Goal: Task Accomplishment & Management: Use online tool/utility

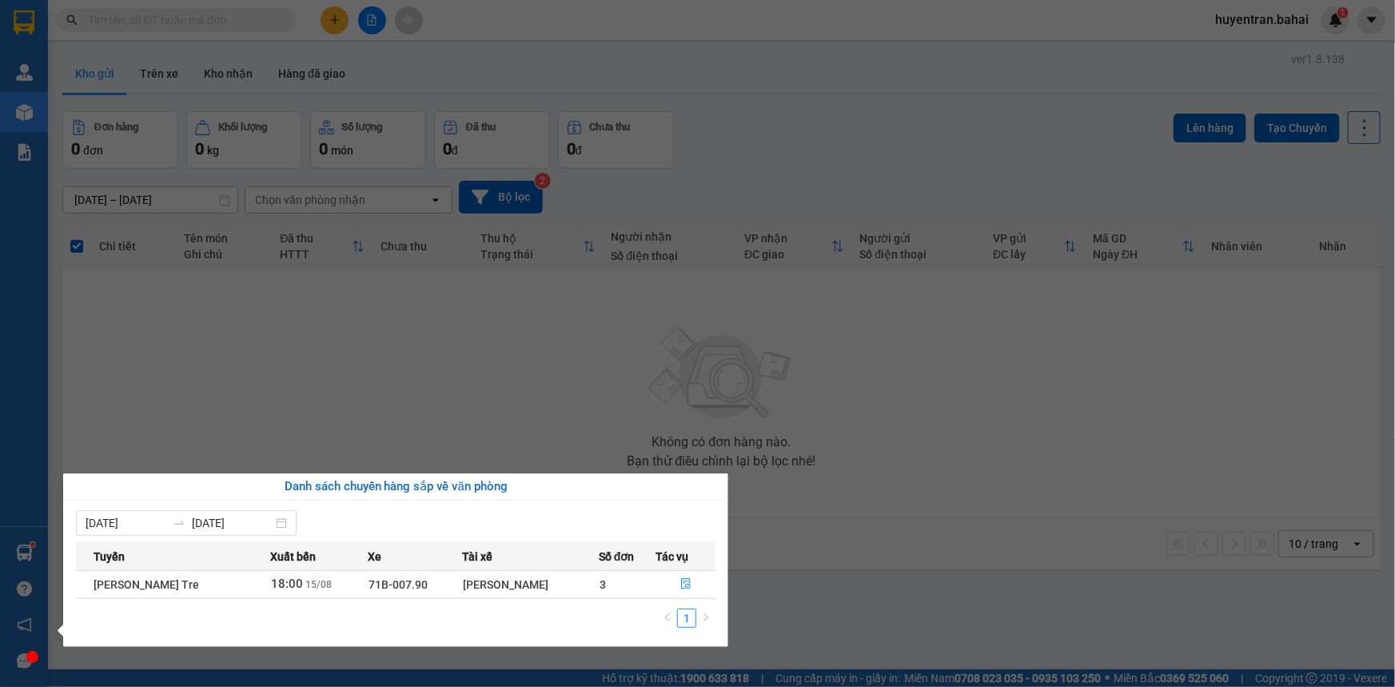
scroll to position [73, 0]
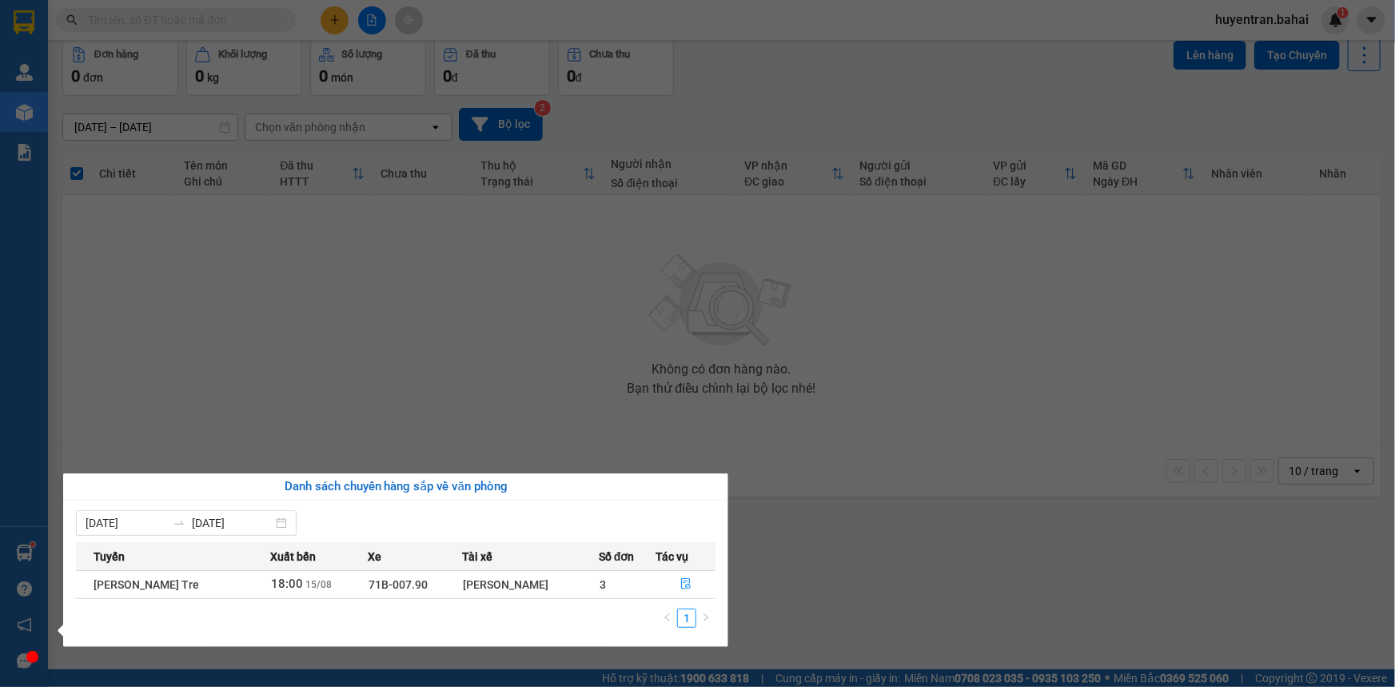
click at [899, 300] on section "Kết quả [PERSON_NAME] ( 895 ) Bộ lọc Mã ĐH Trạng thái Món hàng Thu hộ Tổng [PER…" at bounding box center [697, 343] width 1395 height 687
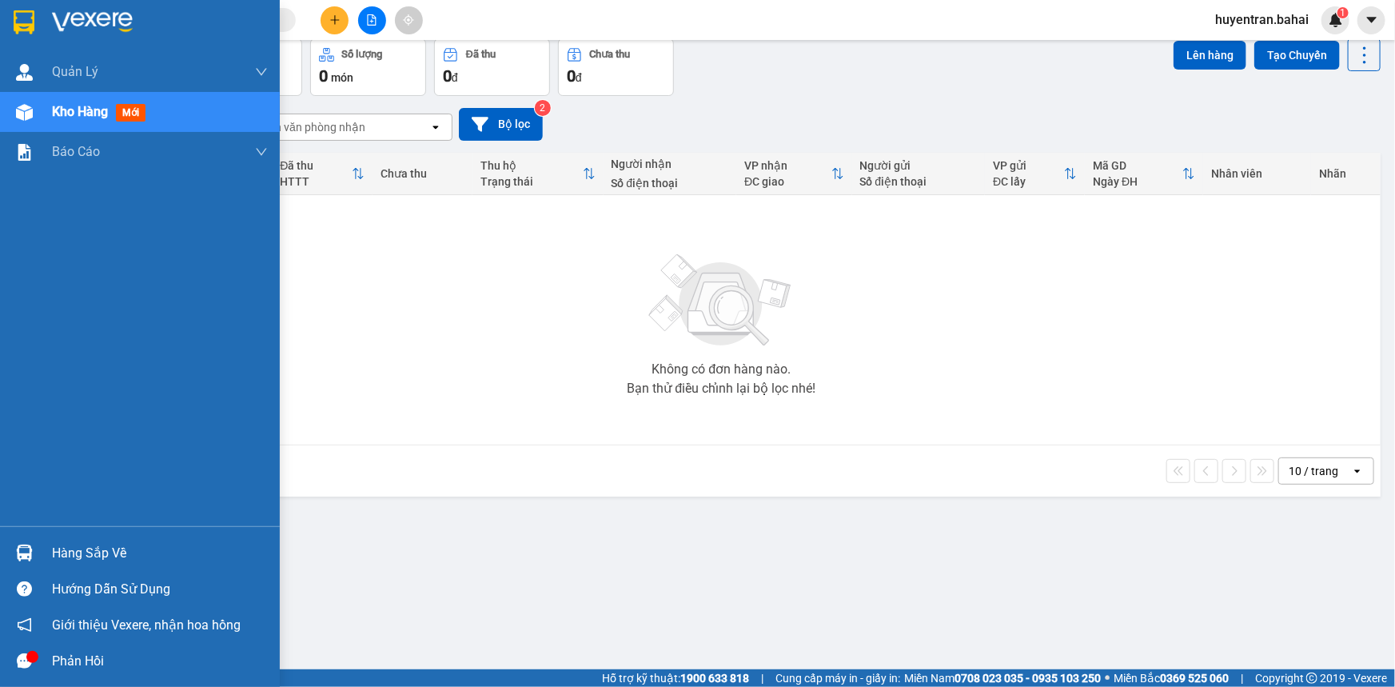
click at [16, 16] on img at bounding box center [24, 22] width 21 height 24
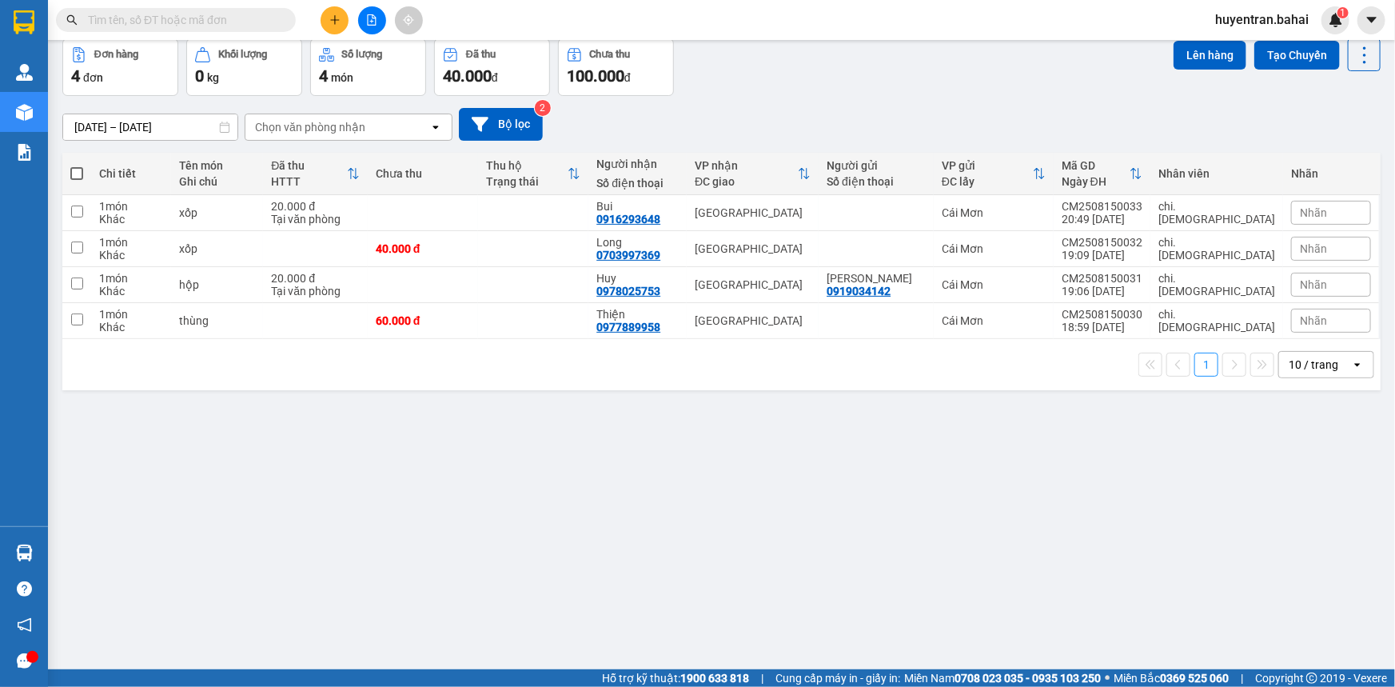
click at [76, 174] on span at bounding box center [76, 173] width 13 height 13
click at [77, 165] on input "checkbox" at bounding box center [77, 165] width 0 height 0
checkbox input "true"
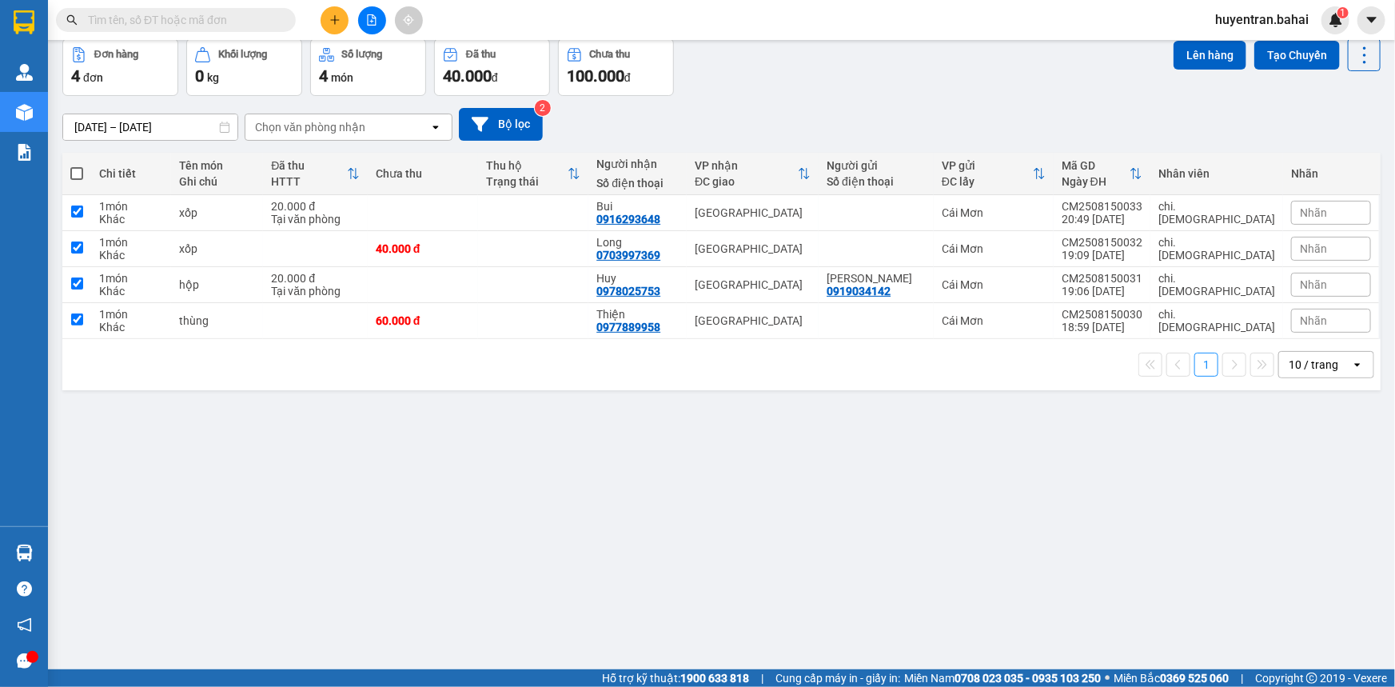
checkbox input "true"
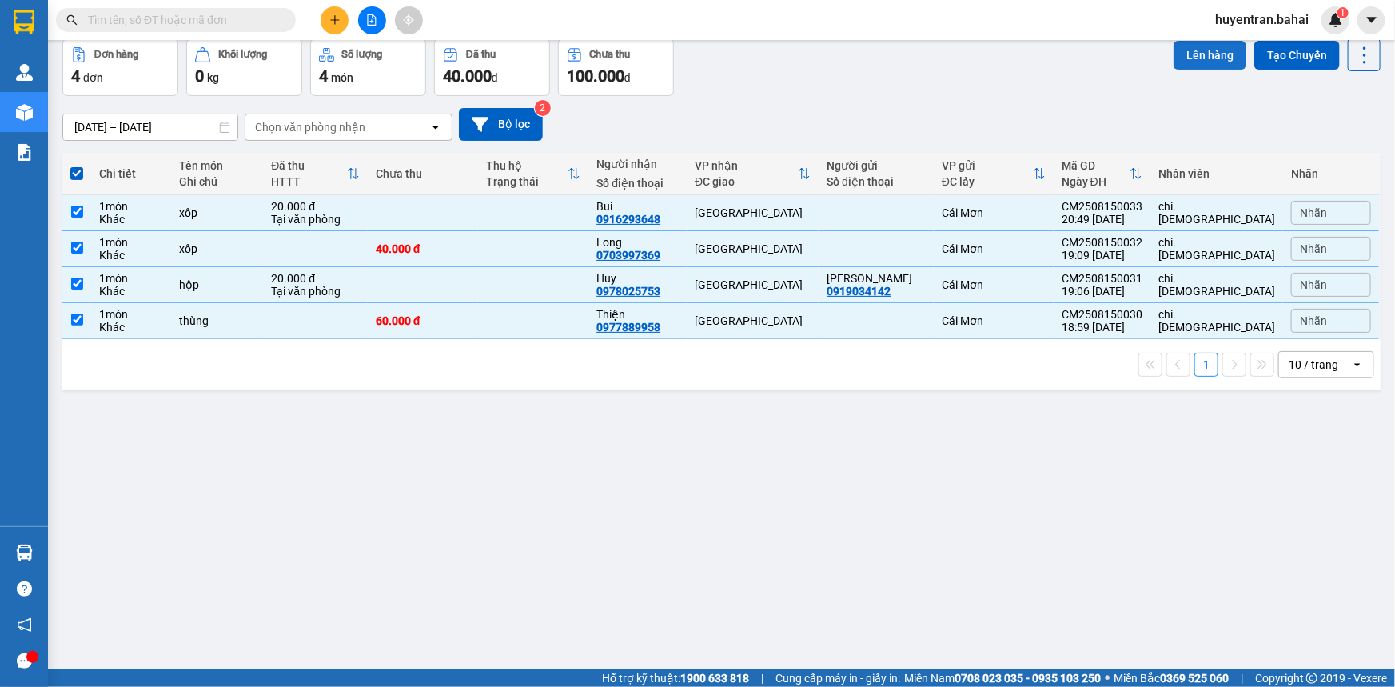
click at [1201, 58] on button "Lên hàng" at bounding box center [1210, 55] width 73 height 29
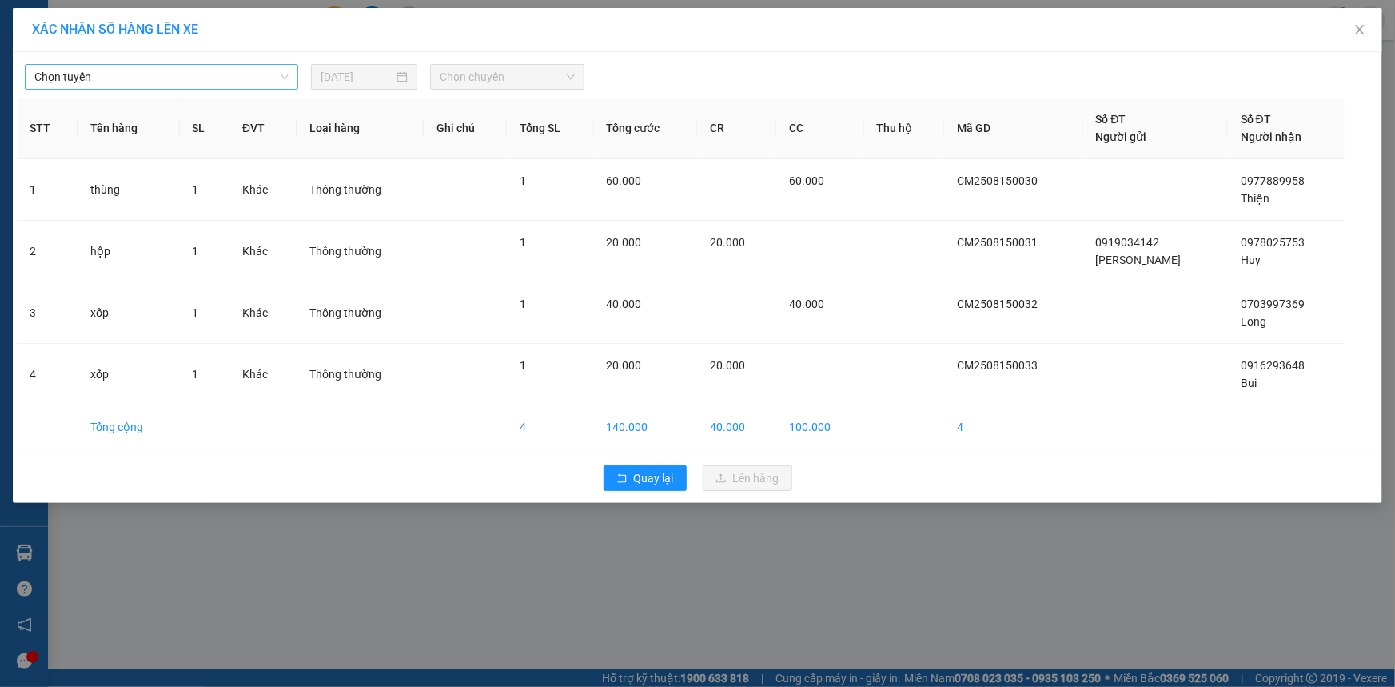
click at [168, 77] on span "Chọn tuyến" at bounding box center [161, 77] width 254 height 24
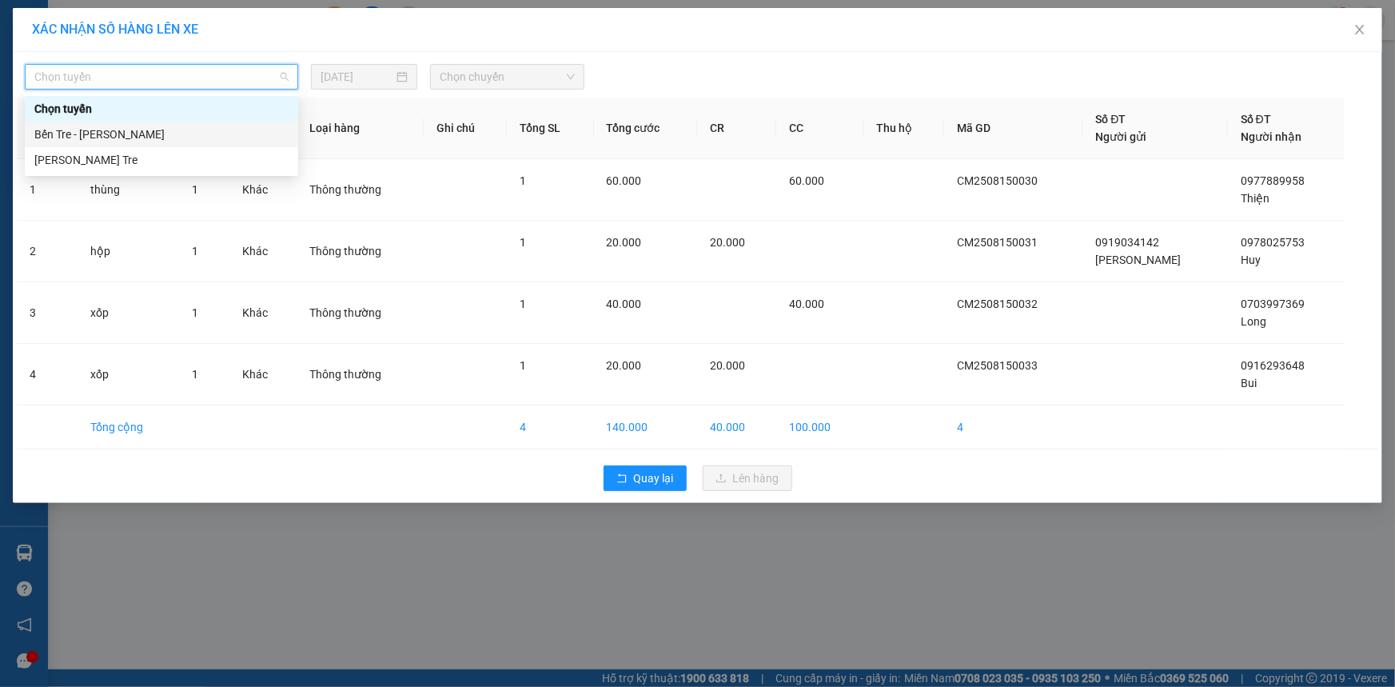
click at [143, 138] on div "Bến Tre - [PERSON_NAME]" at bounding box center [161, 135] width 254 height 18
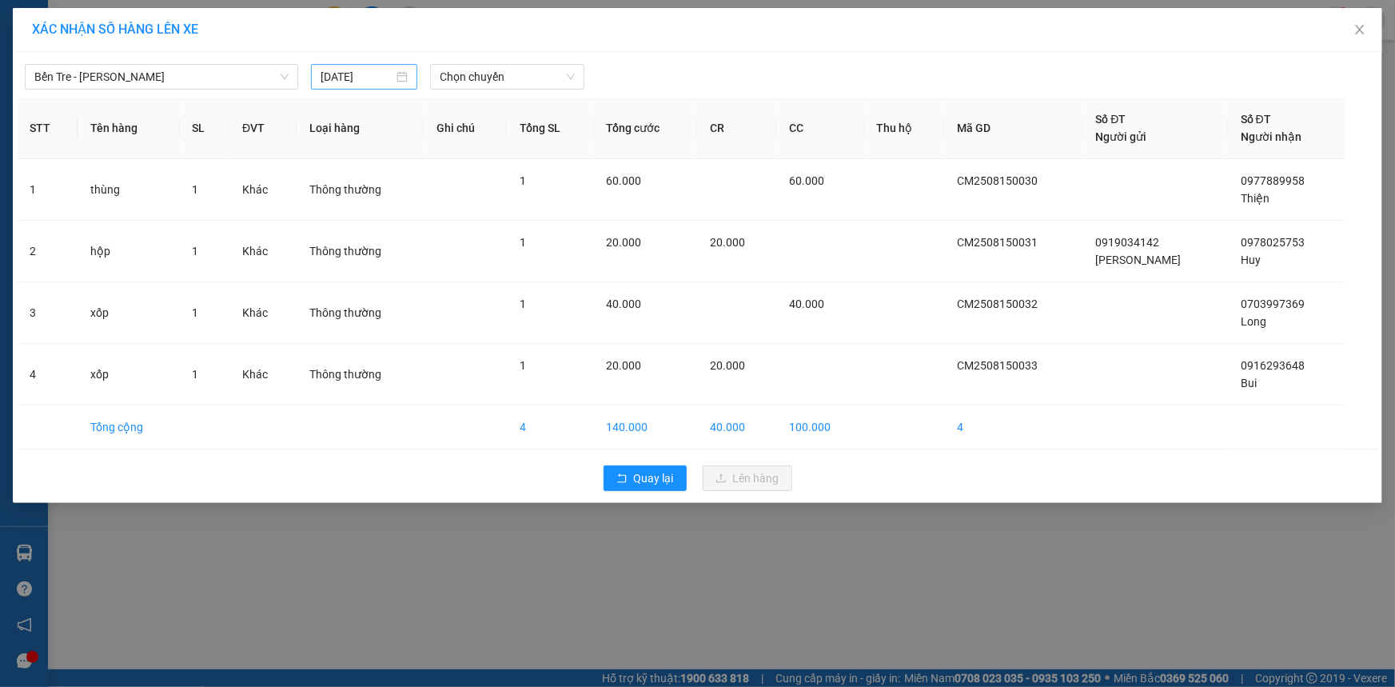
click at [359, 86] on div "[DATE]" at bounding box center [364, 77] width 106 height 26
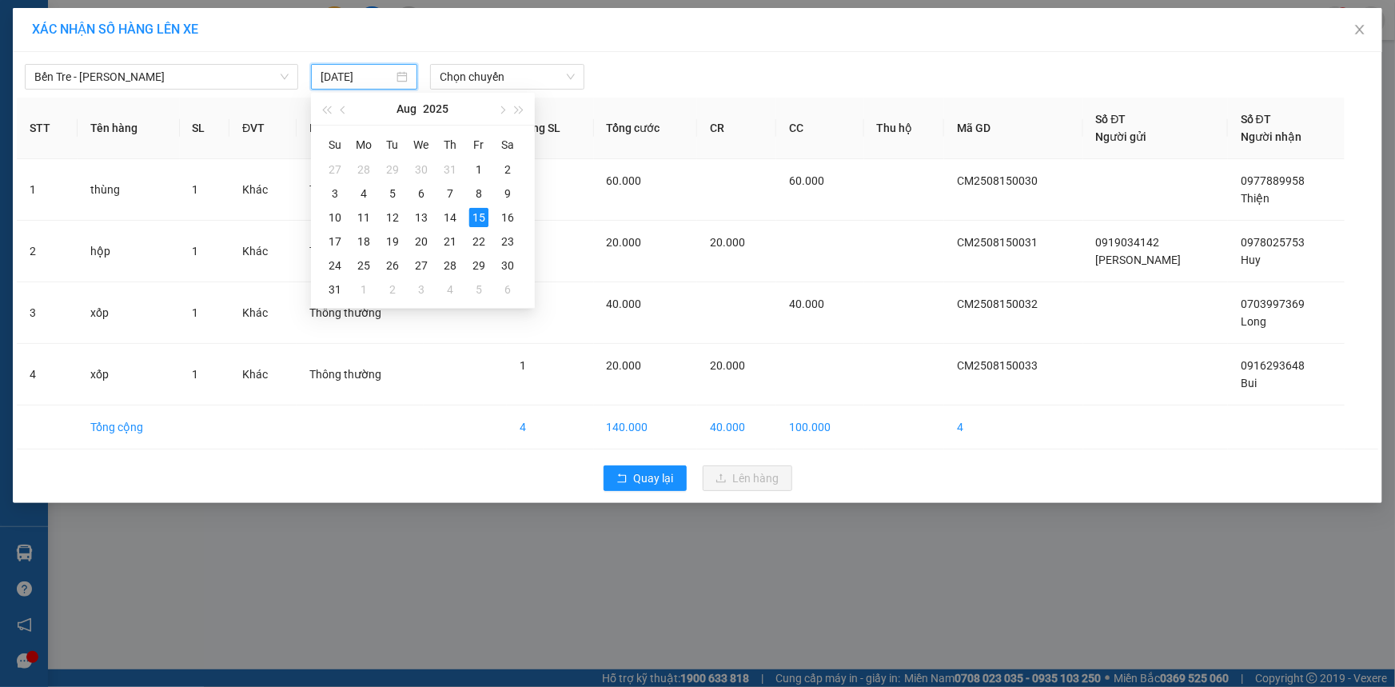
click at [476, 97] on div "[DATE]" at bounding box center [422, 109] width 139 height 32
click at [511, 212] on div "16" at bounding box center [507, 217] width 19 height 19
type input "[DATE]"
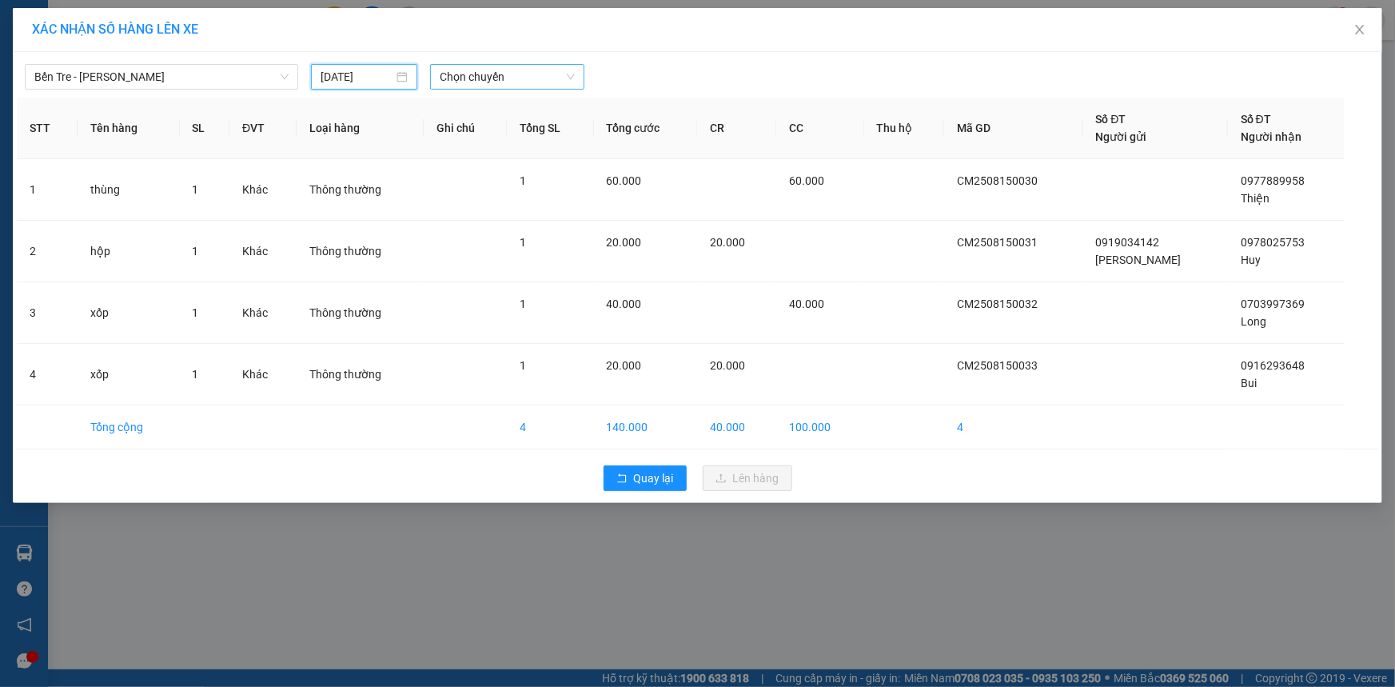
click at [530, 85] on span "Chọn chuyến" at bounding box center [507, 77] width 135 height 24
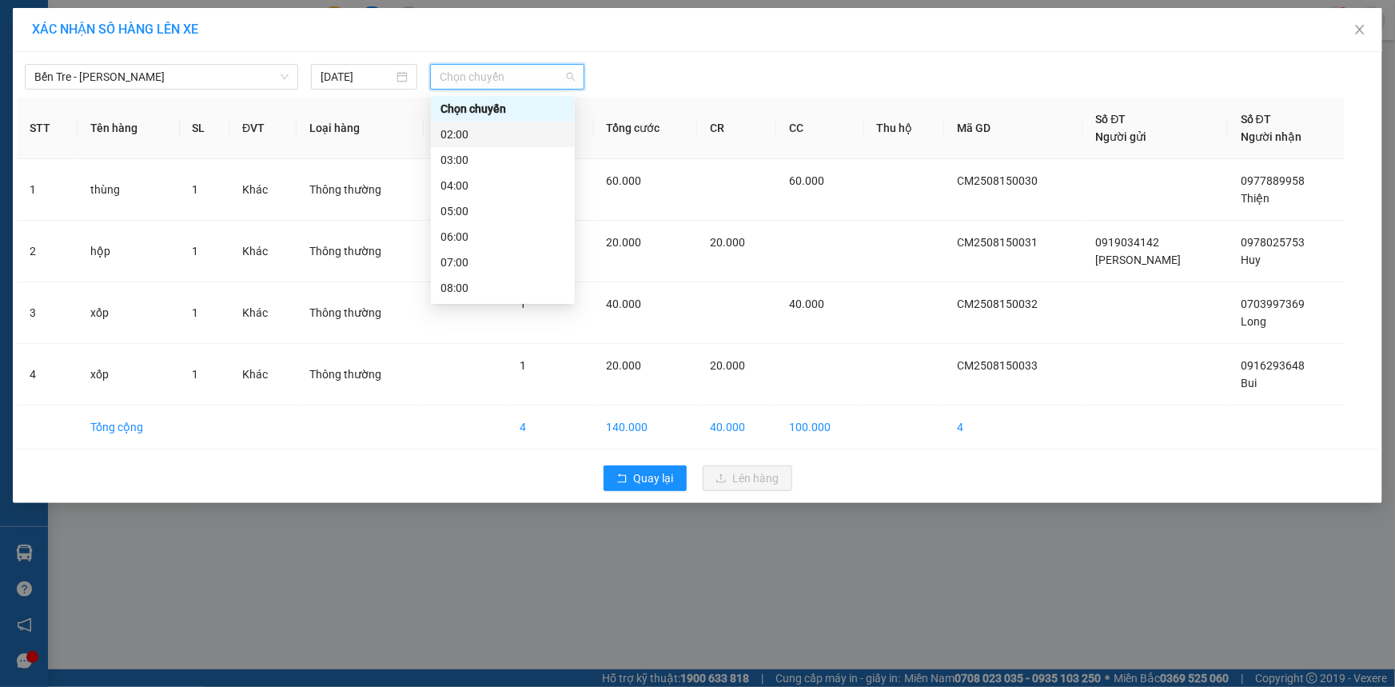
click at [491, 131] on div "02:00" at bounding box center [502, 135] width 125 height 18
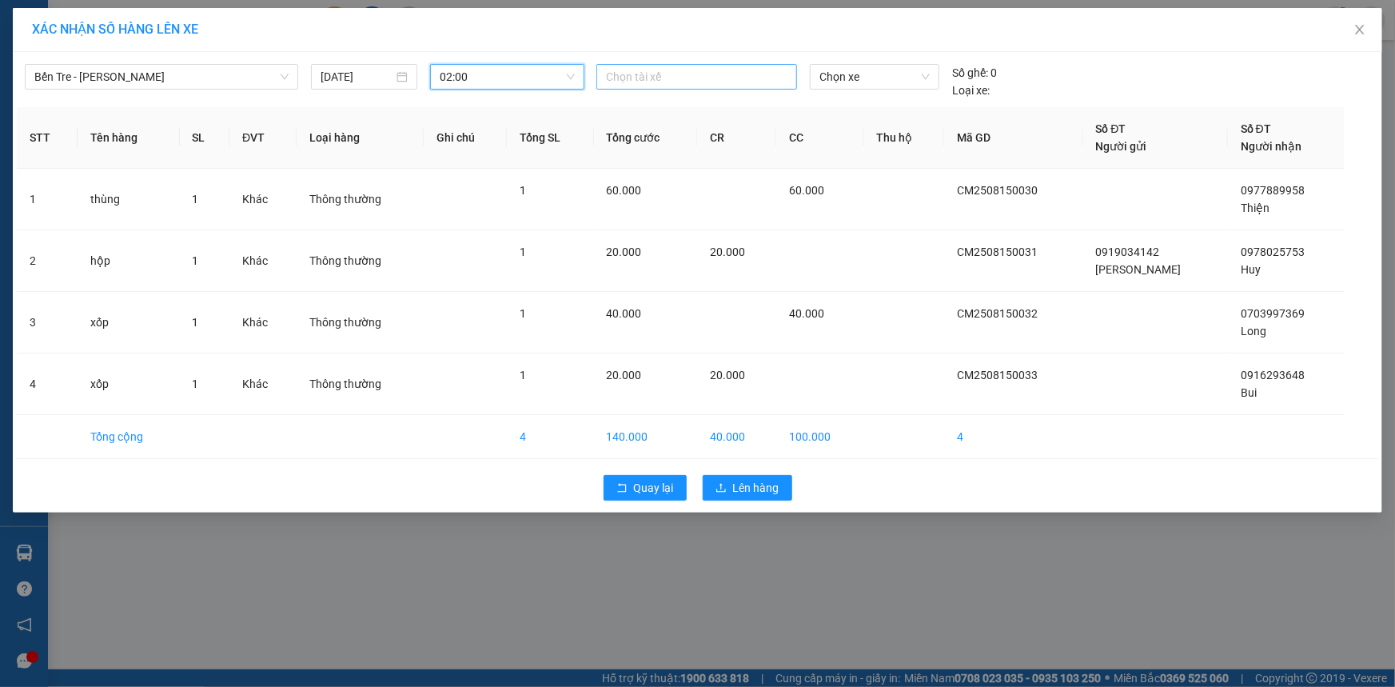
click at [640, 72] on div at bounding box center [696, 76] width 193 height 19
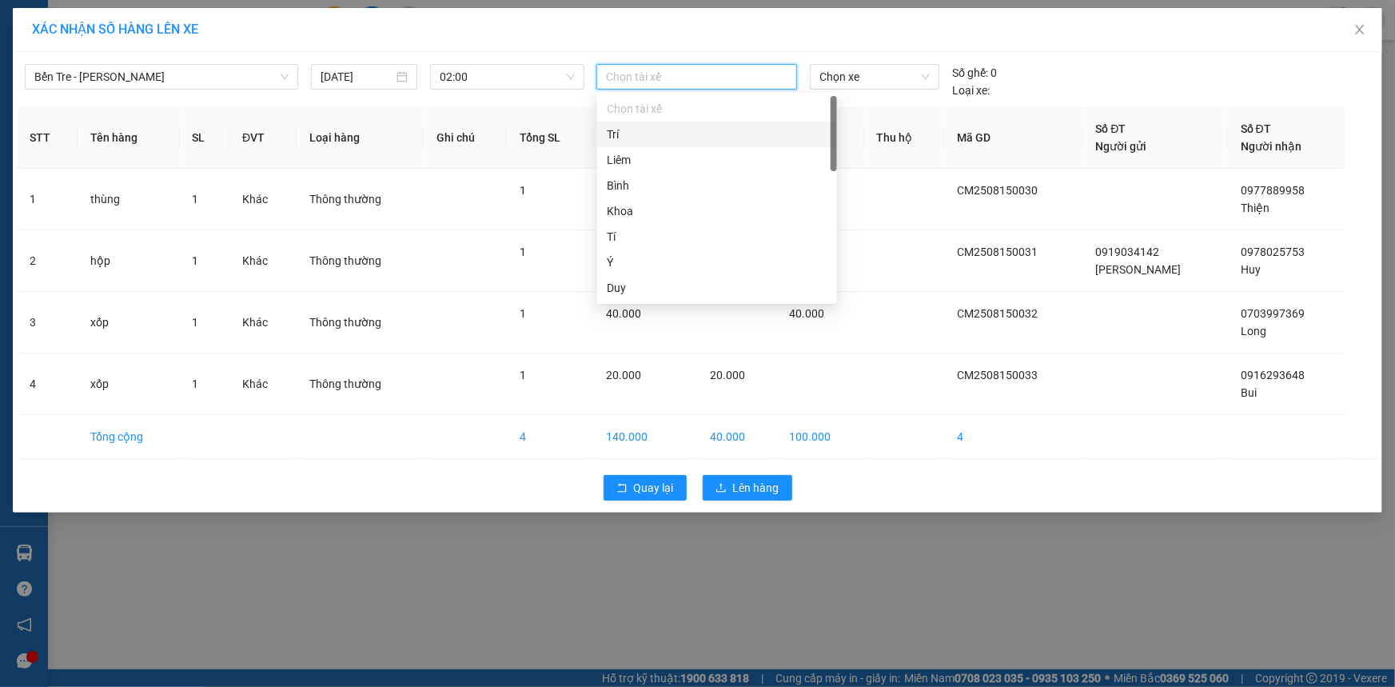
type input "B"
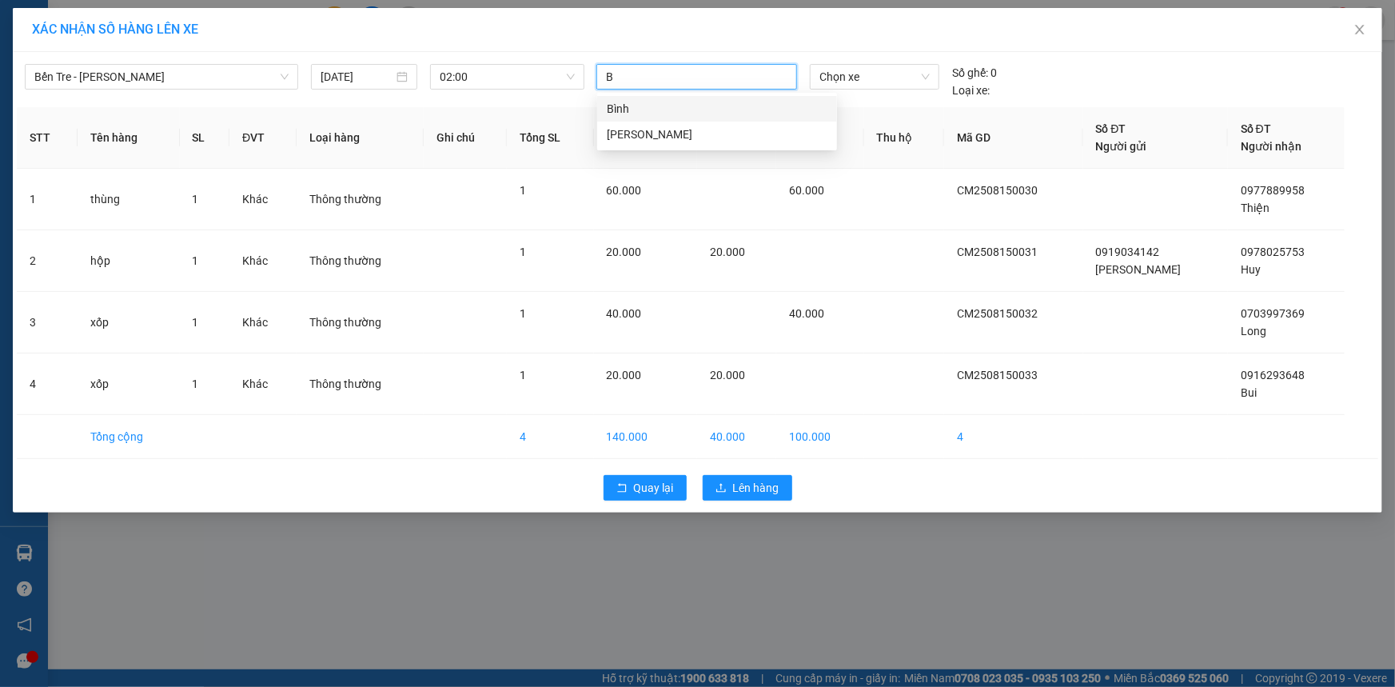
click at [622, 114] on div "Bình" at bounding box center [717, 109] width 221 height 18
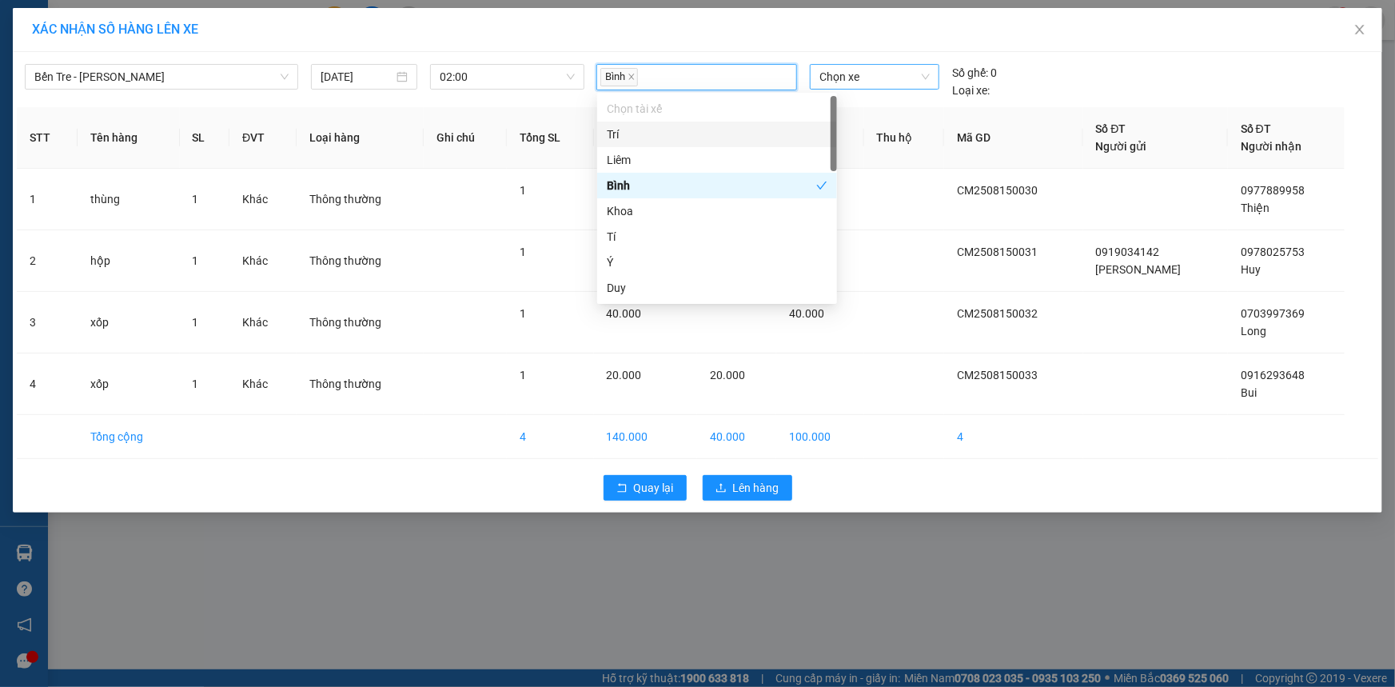
click at [831, 82] on span "Chọn xe" at bounding box center [874, 77] width 110 height 24
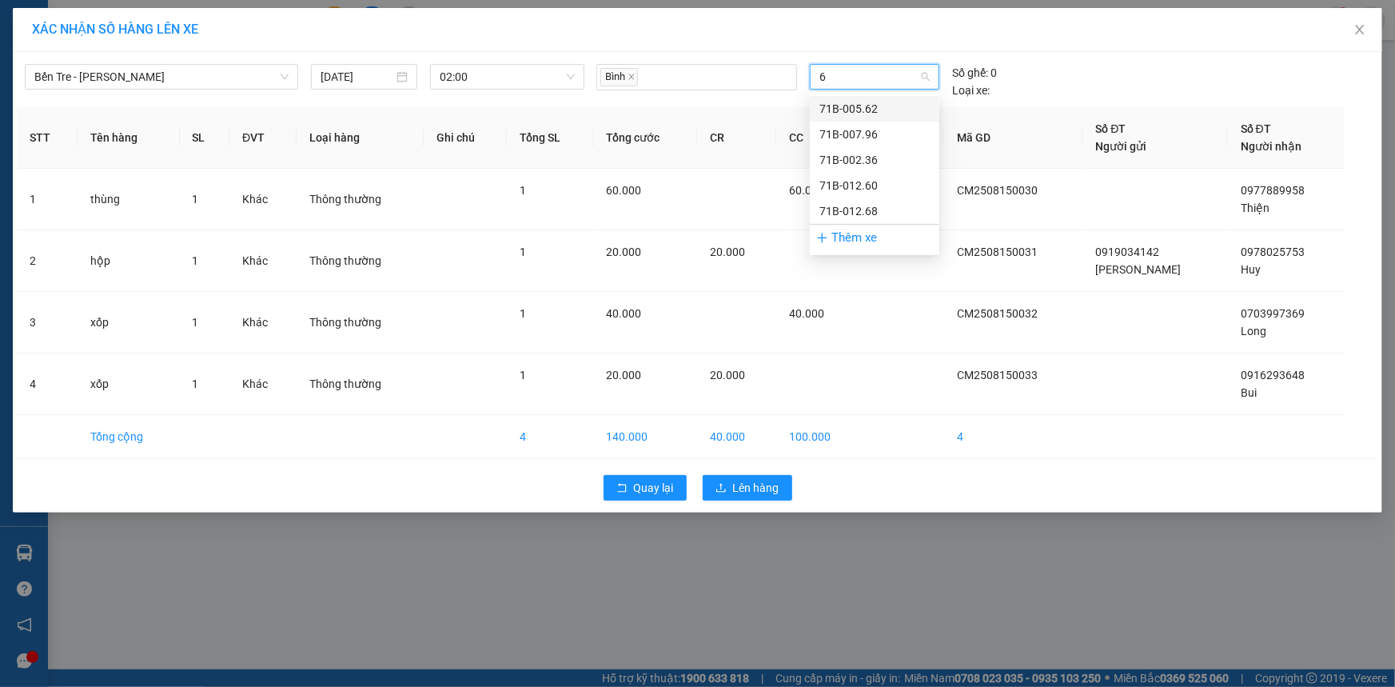
type input "60"
click at [818, 100] on div "71B-012.60" at bounding box center [875, 109] width 130 height 26
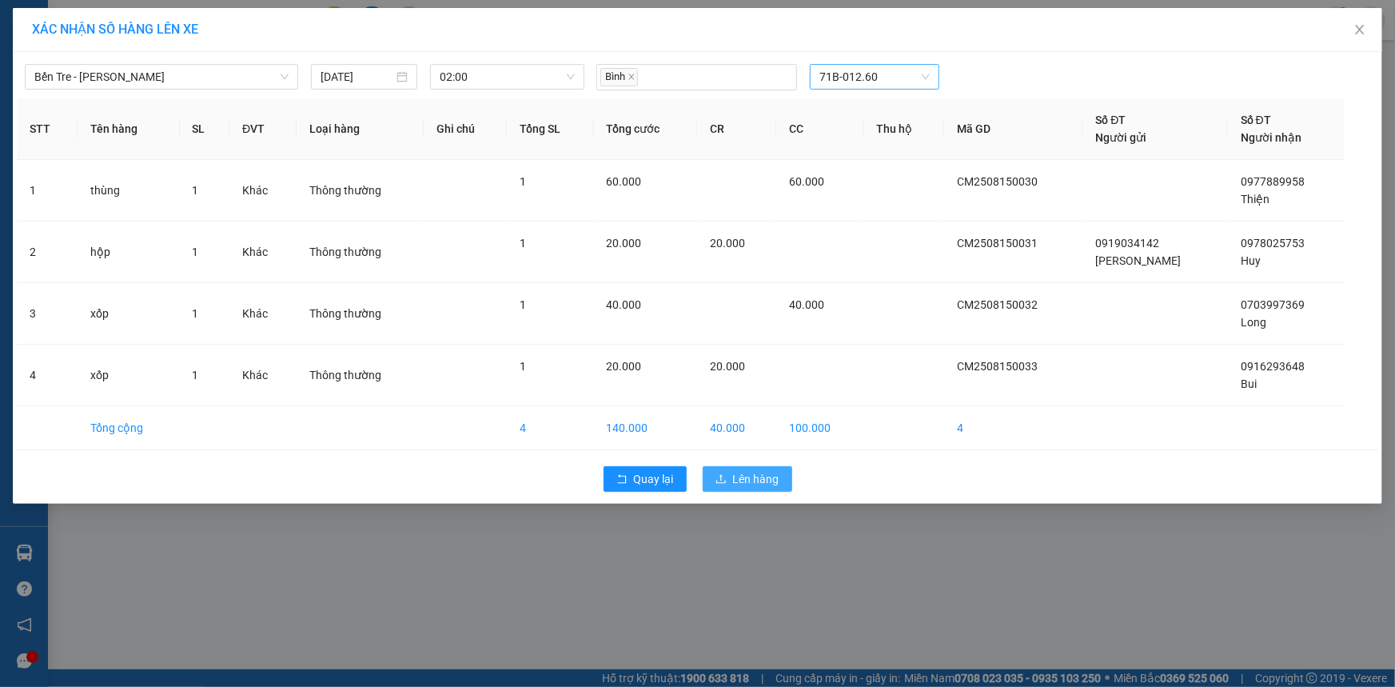
click at [750, 476] on span "Lên hàng" at bounding box center [756, 479] width 46 height 18
